Goal: Navigation & Orientation: Understand site structure

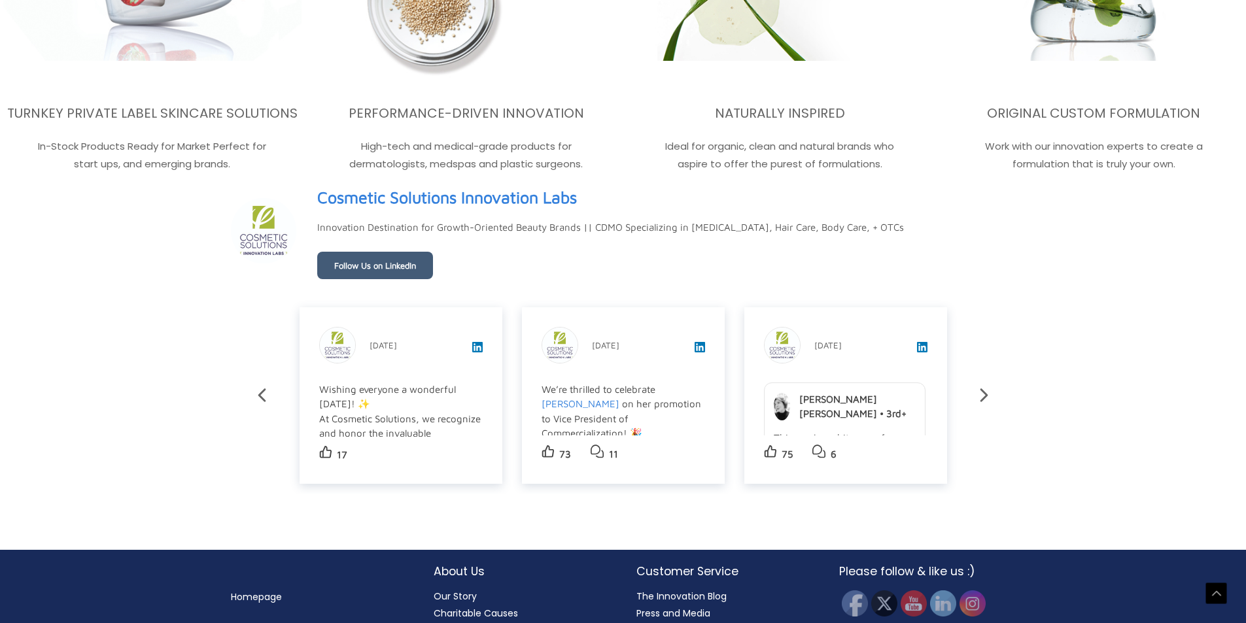
scroll to position [3633, 0]
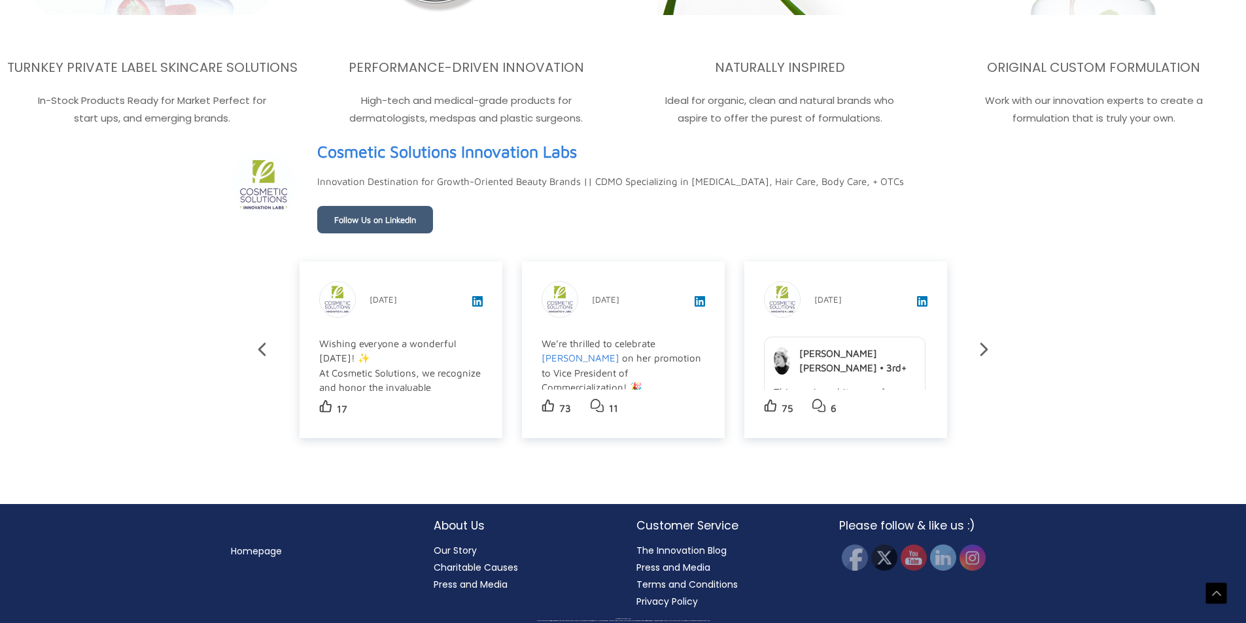
click at [987, 349] on icon at bounding box center [984, 349] width 8 height 13
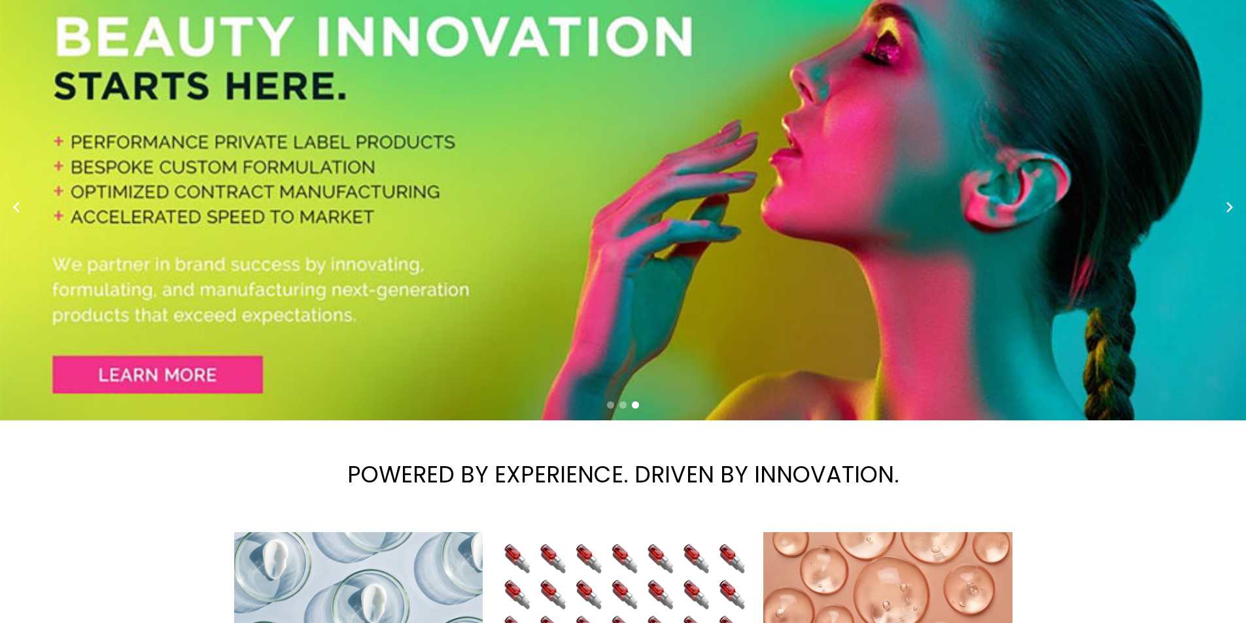
scroll to position [0, 0]
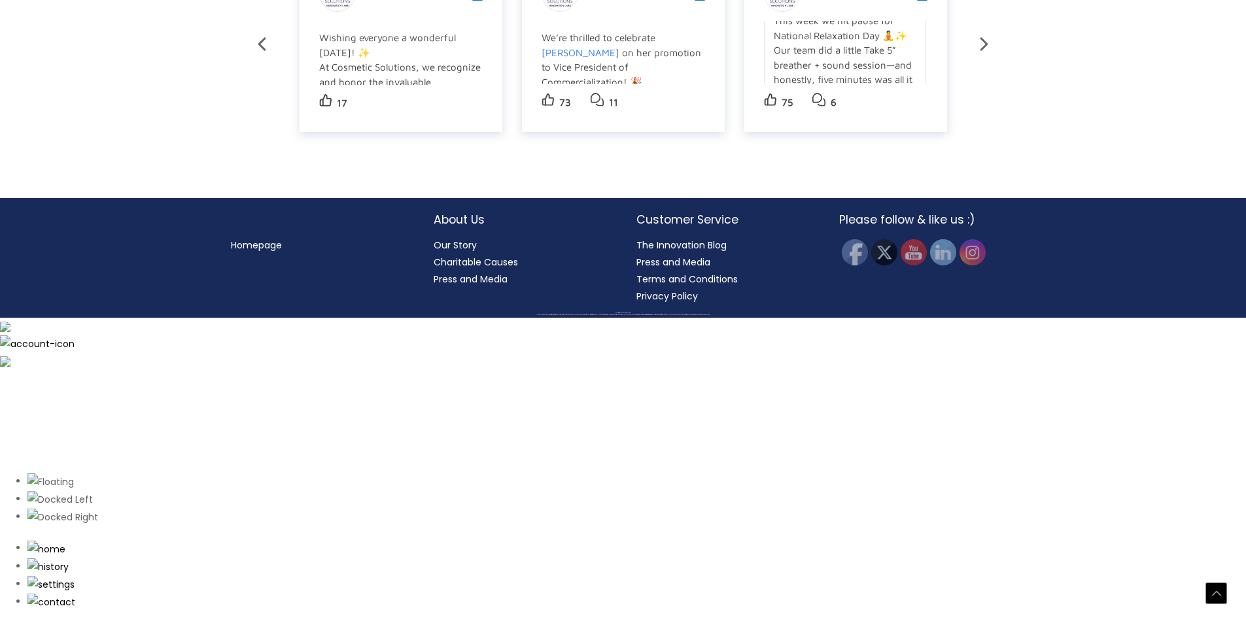
scroll to position [2618, 0]
